Goal: Information Seeking & Learning: Understand process/instructions

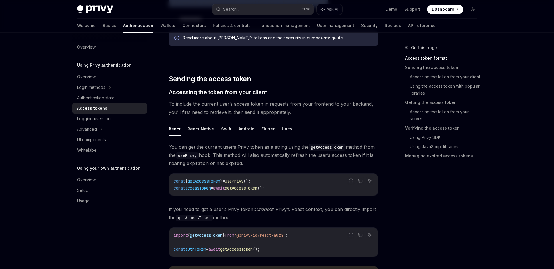
scroll to position [384, 0]
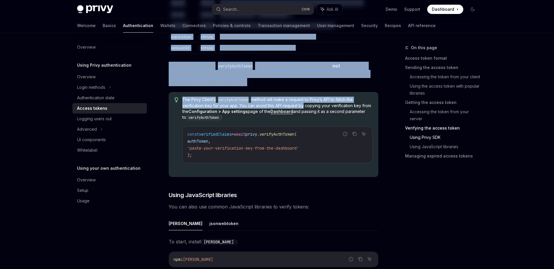
scroll to position [1104, 0]
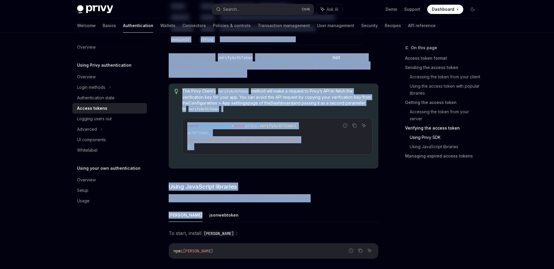
drag, startPoint x: 170, startPoint y: 48, endPoint x: 357, endPoint y: 172, distance: 224.4
copy div "Verifying the access token Once you’ve obtained the user’s access token from a …"
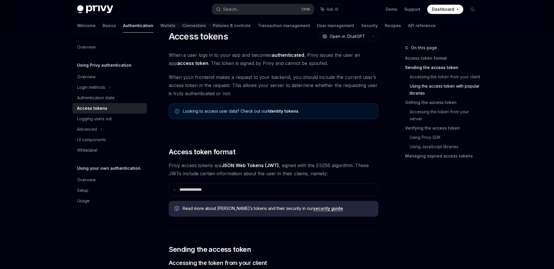
scroll to position [0, 0]
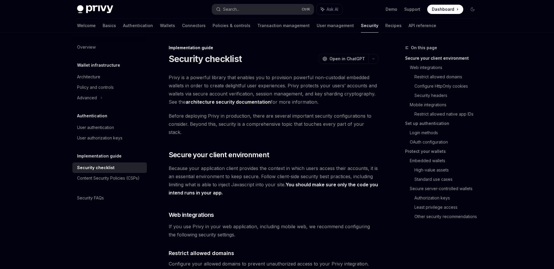
click at [338, 122] on span "Before deploying Privy in production, there are several important security conf…" at bounding box center [274, 124] width 210 height 24
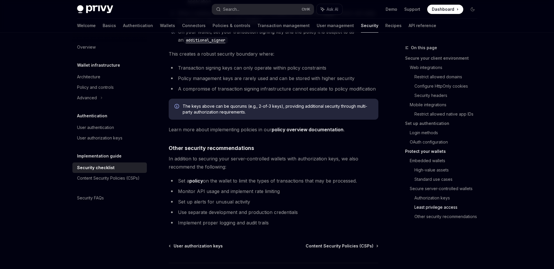
scroll to position [1292, 0]
click at [261, 63] on li "Transaction signing keys can only operate within policy constraints" at bounding box center [274, 67] width 210 height 8
